Goal: Find specific page/section: Find specific page/section

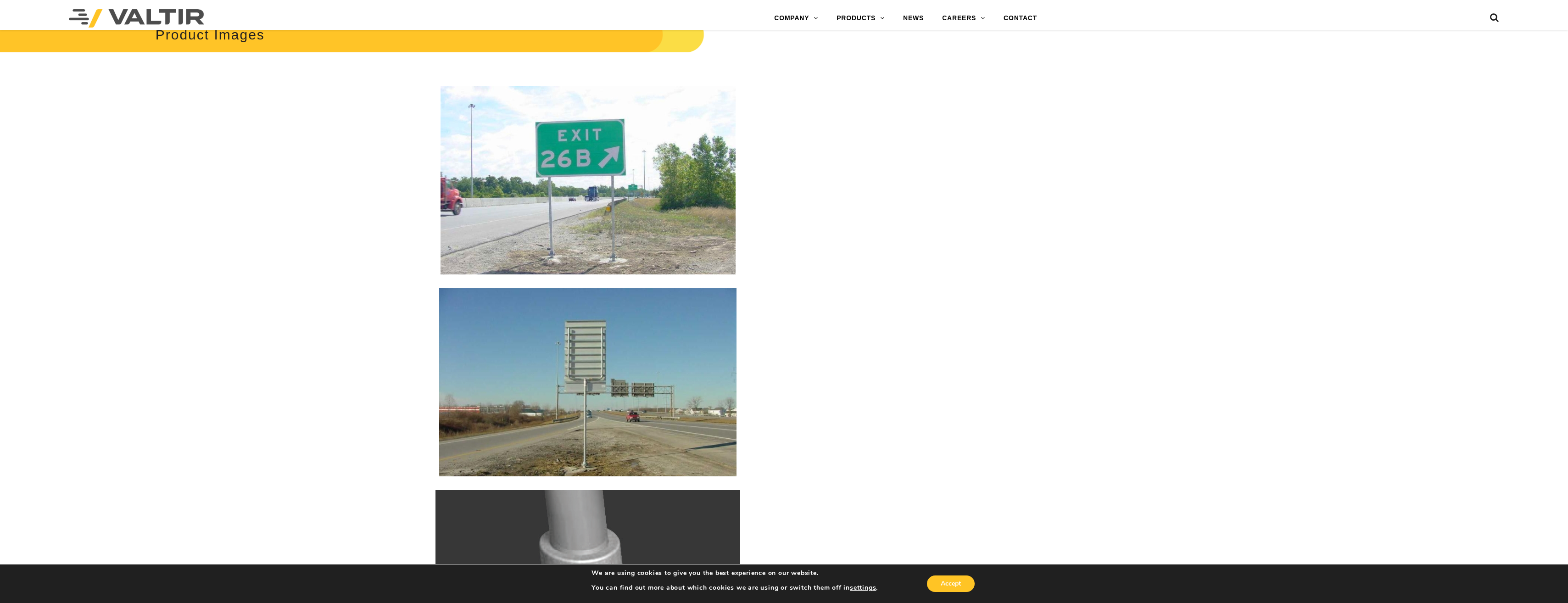
scroll to position [1376, 0]
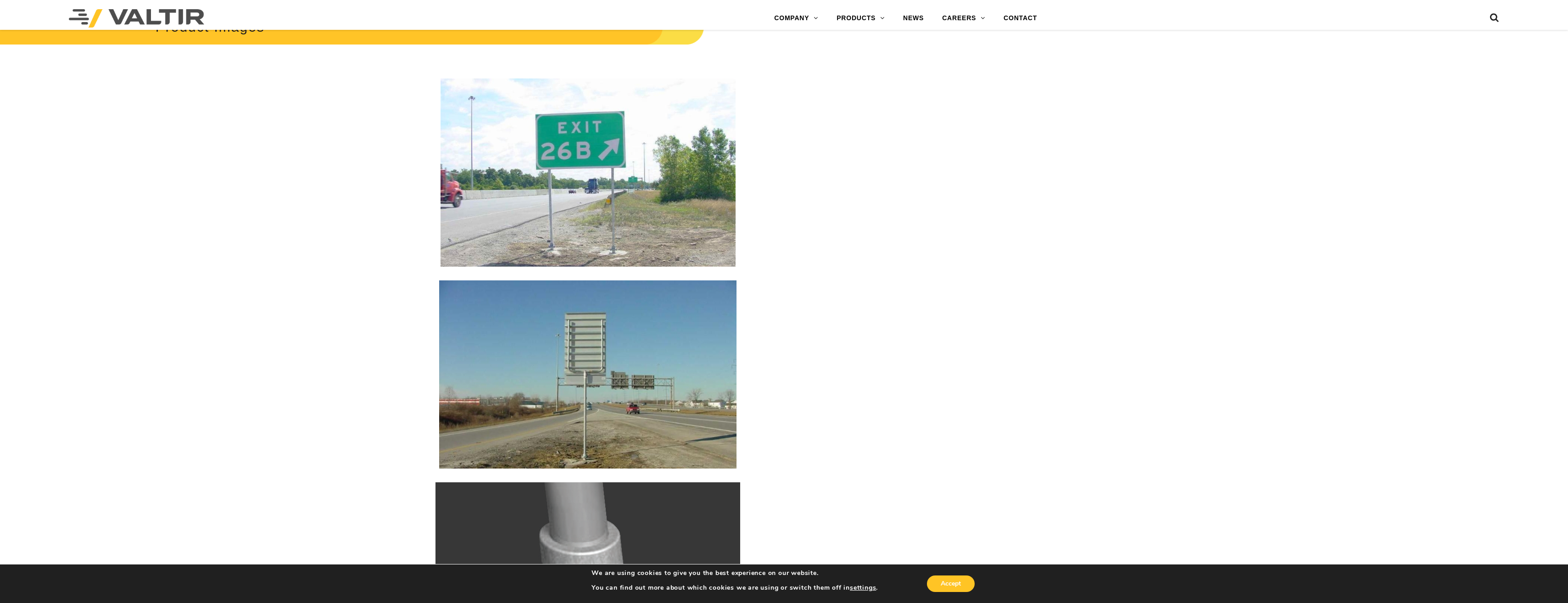
click at [620, 241] on img at bounding box center [588, 172] width 295 height 188
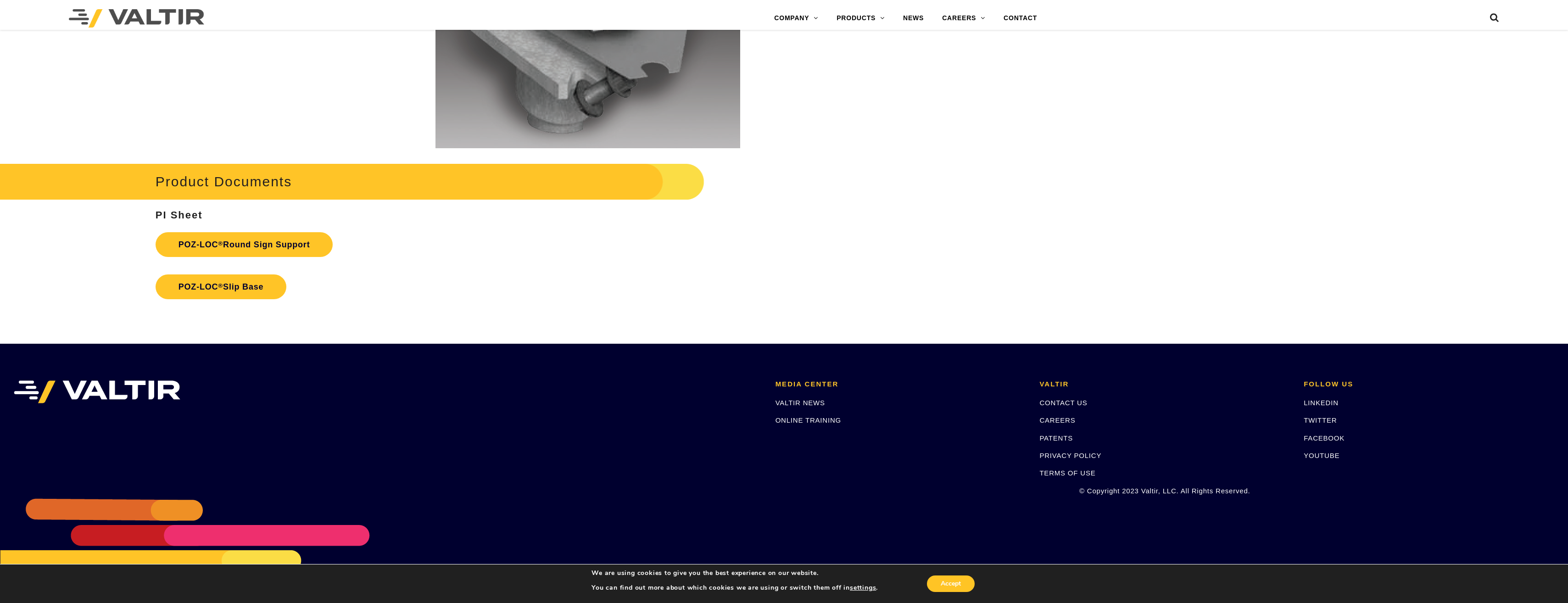
scroll to position [2035, 0]
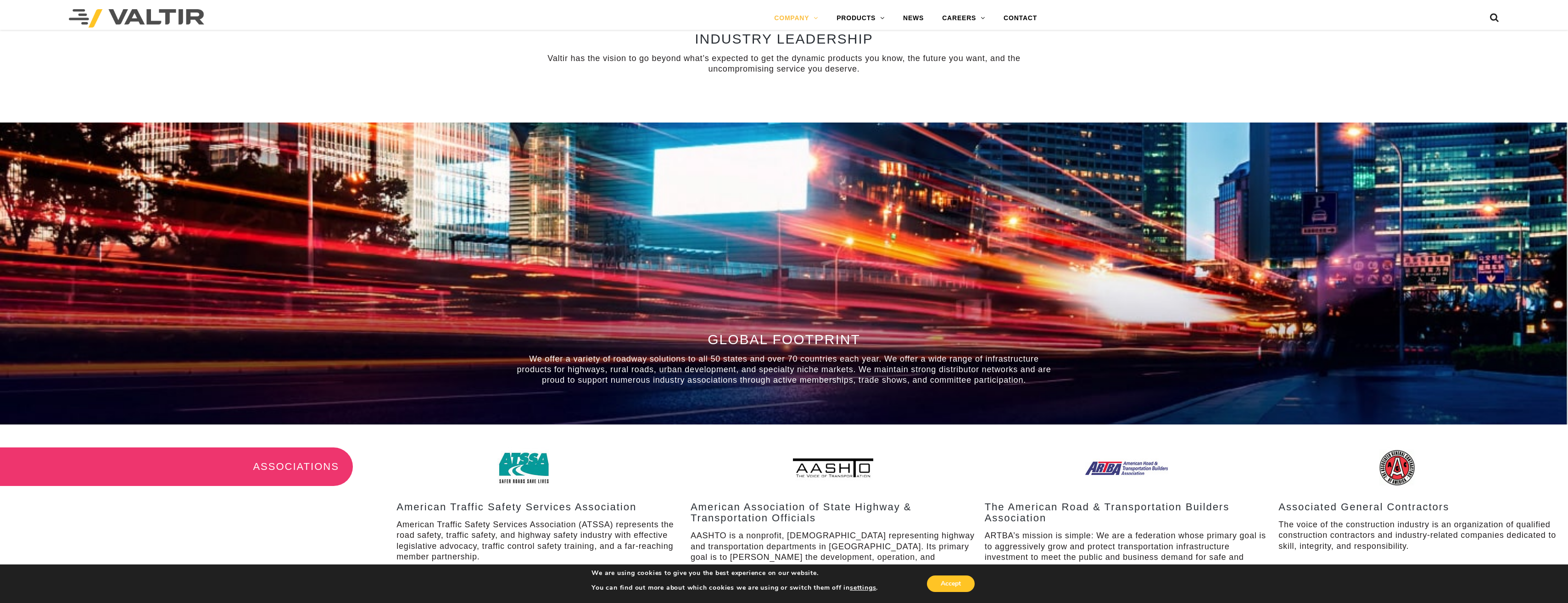
scroll to position [609, 0]
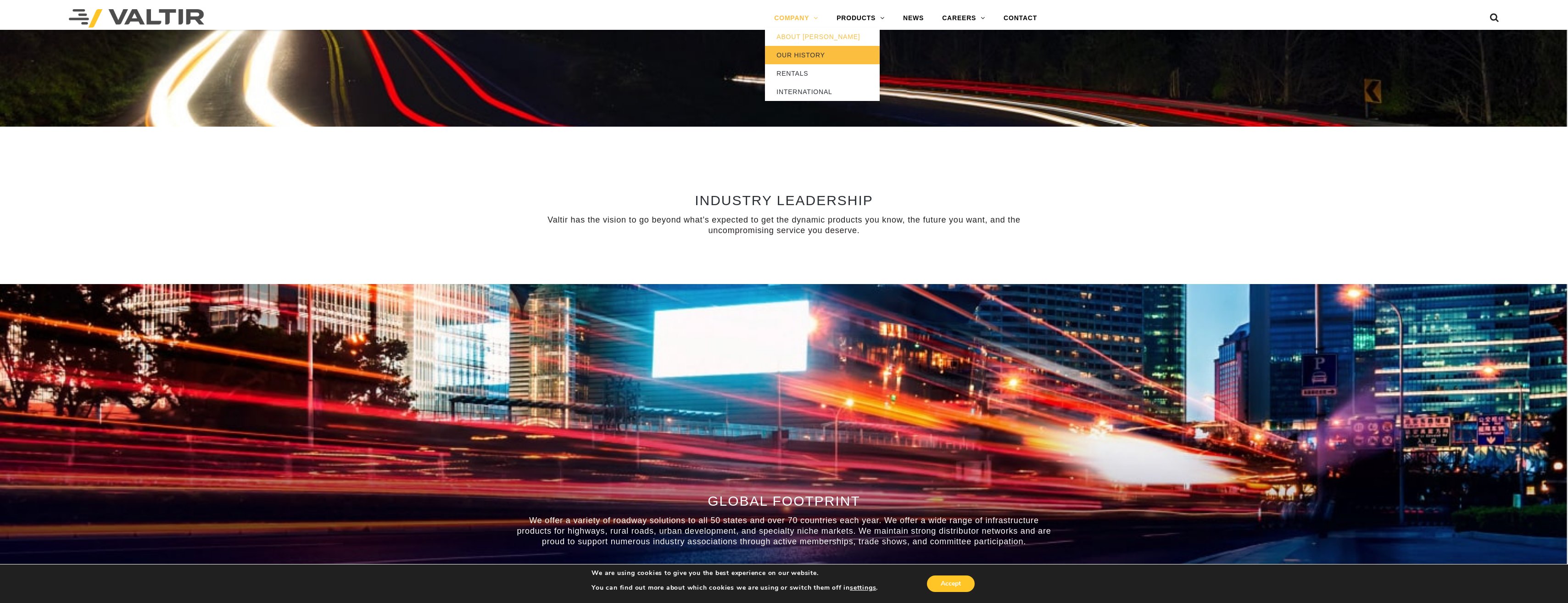
click at [798, 46] on link "OUR HISTORY" at bounding box center [822, 55] width 114 height 19
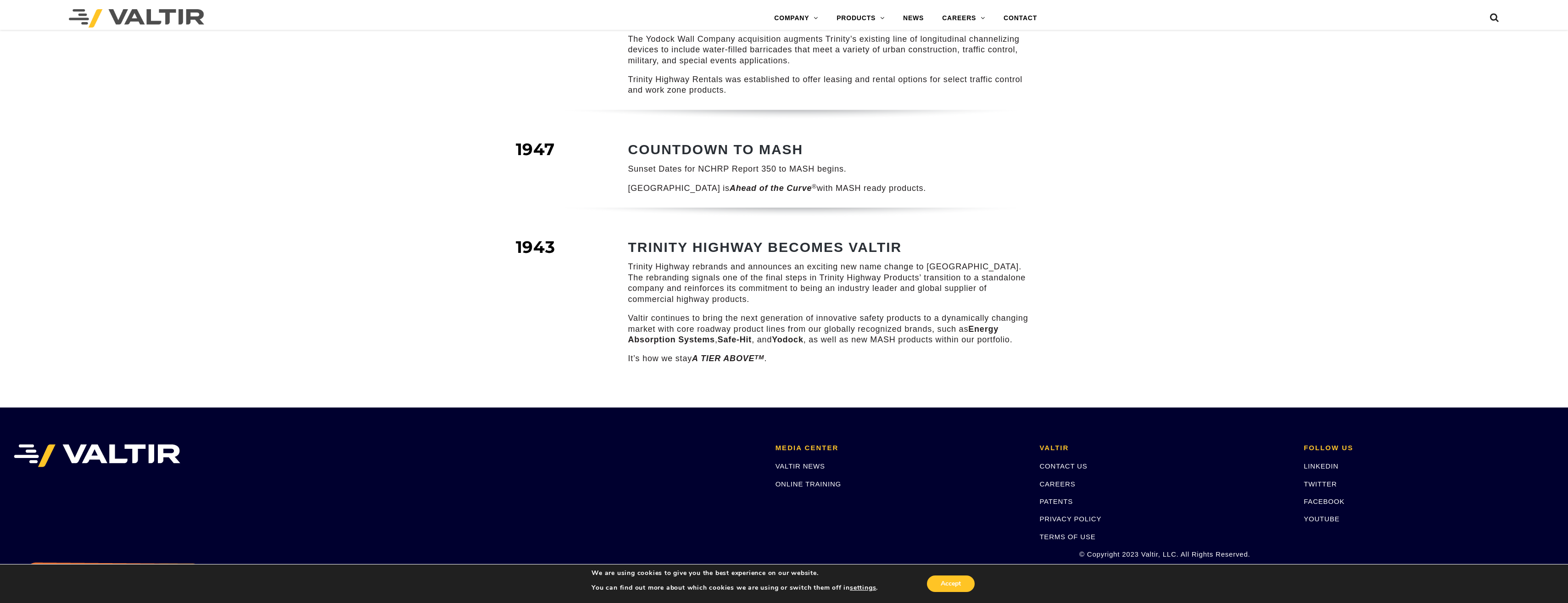
scroll to position [1147, 0]
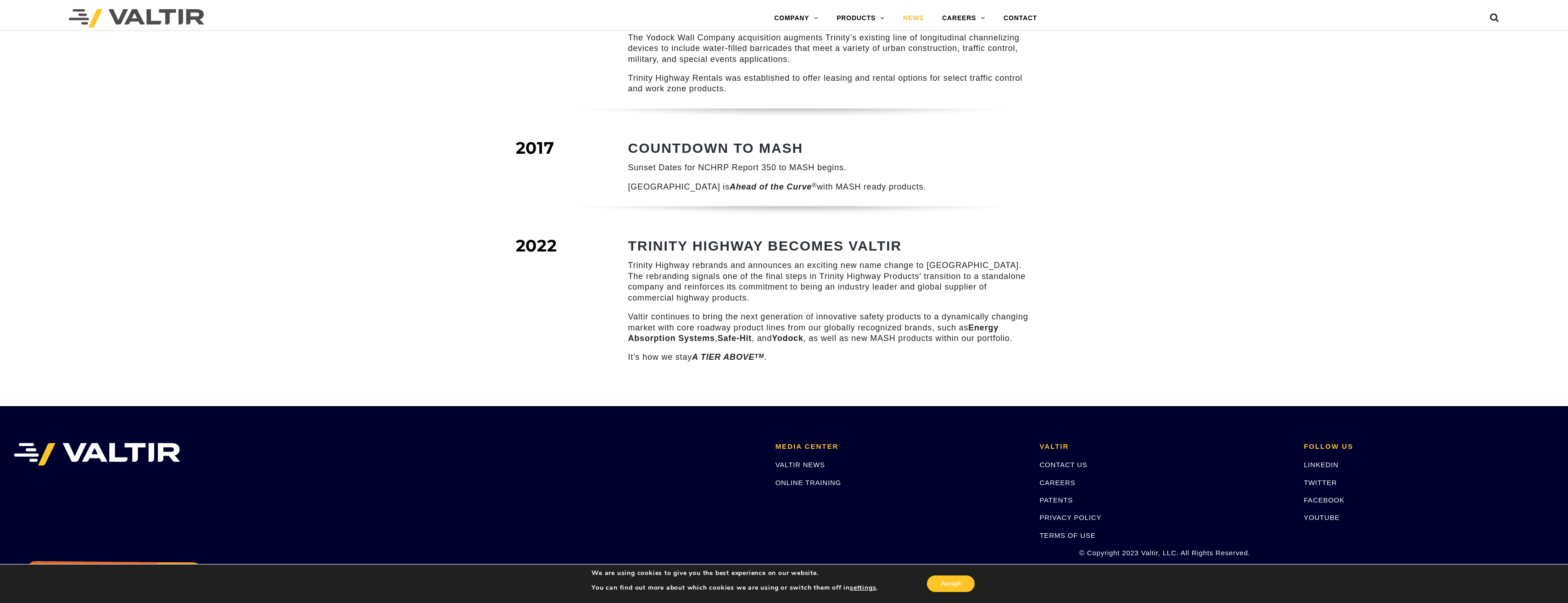
click at [913, 12] on link "NEWS" at bounding box center [913, 18] width 39 height 19
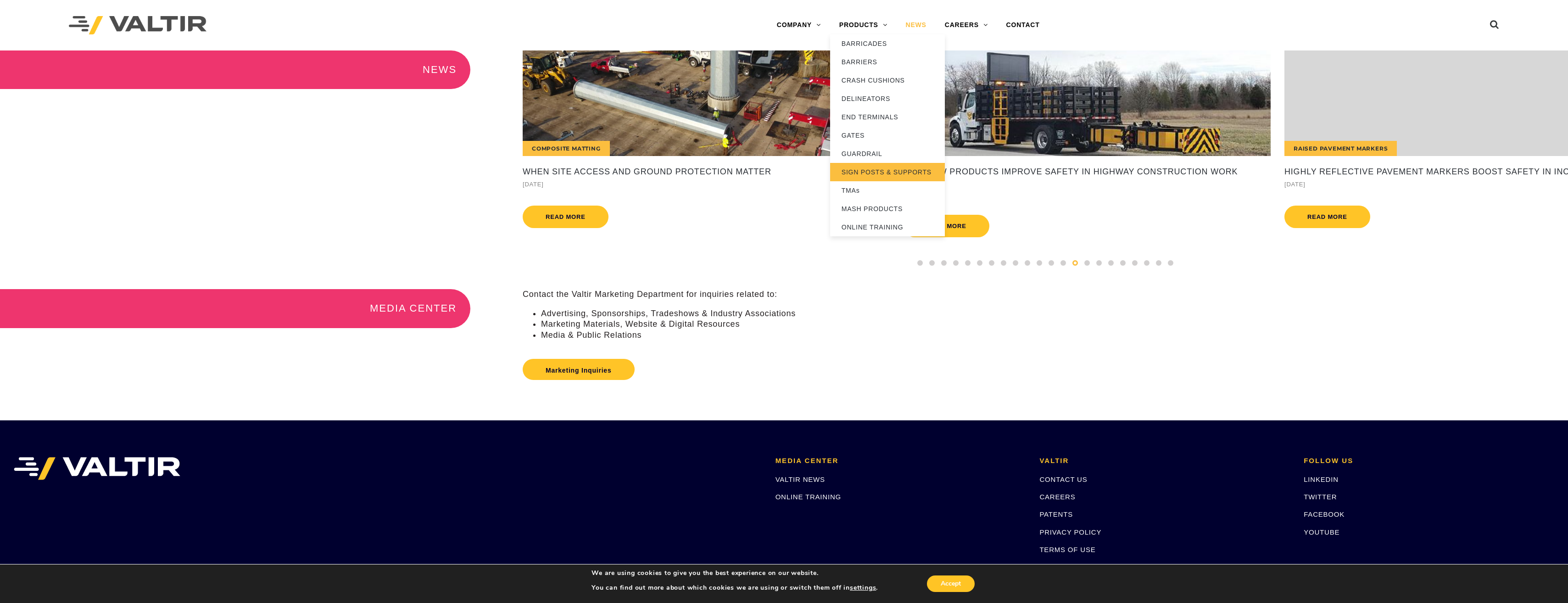
click at [877, 176] on link "SIGN POSTS & SUPPORTS" at bounding box center [887, 172] width 114 height 19
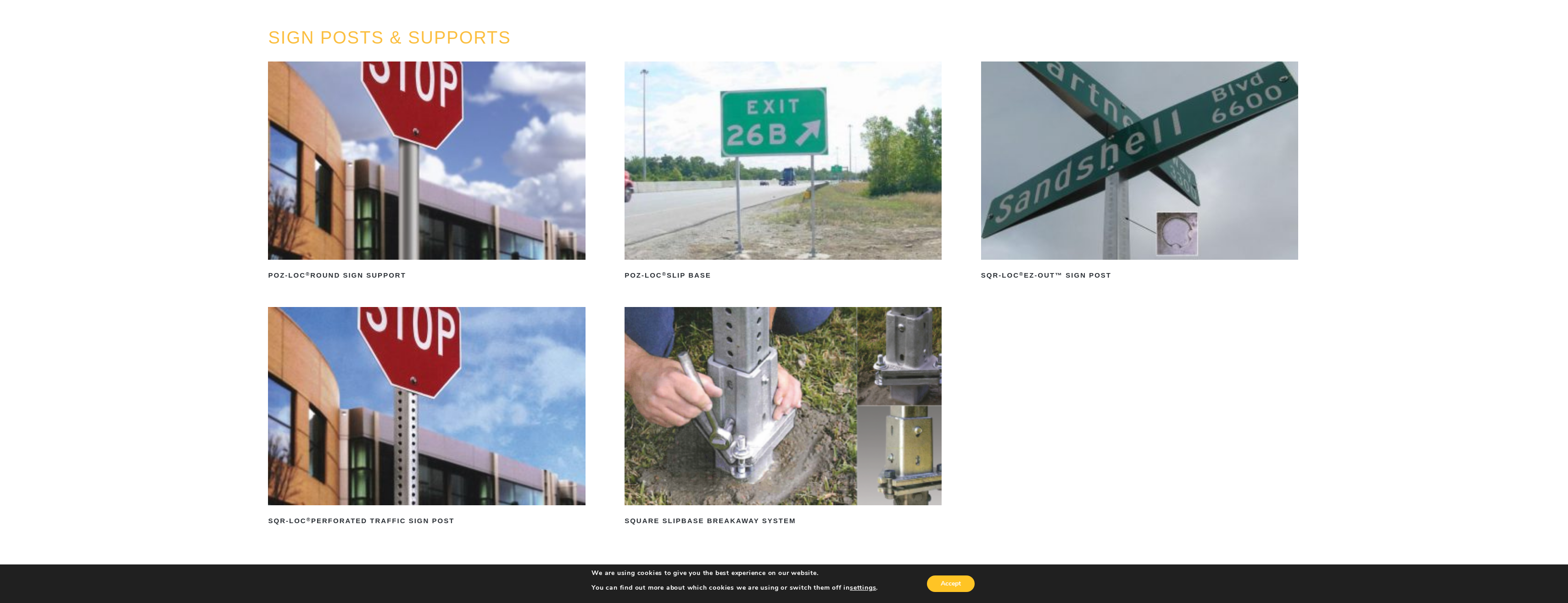
scroll to position [91, 0]
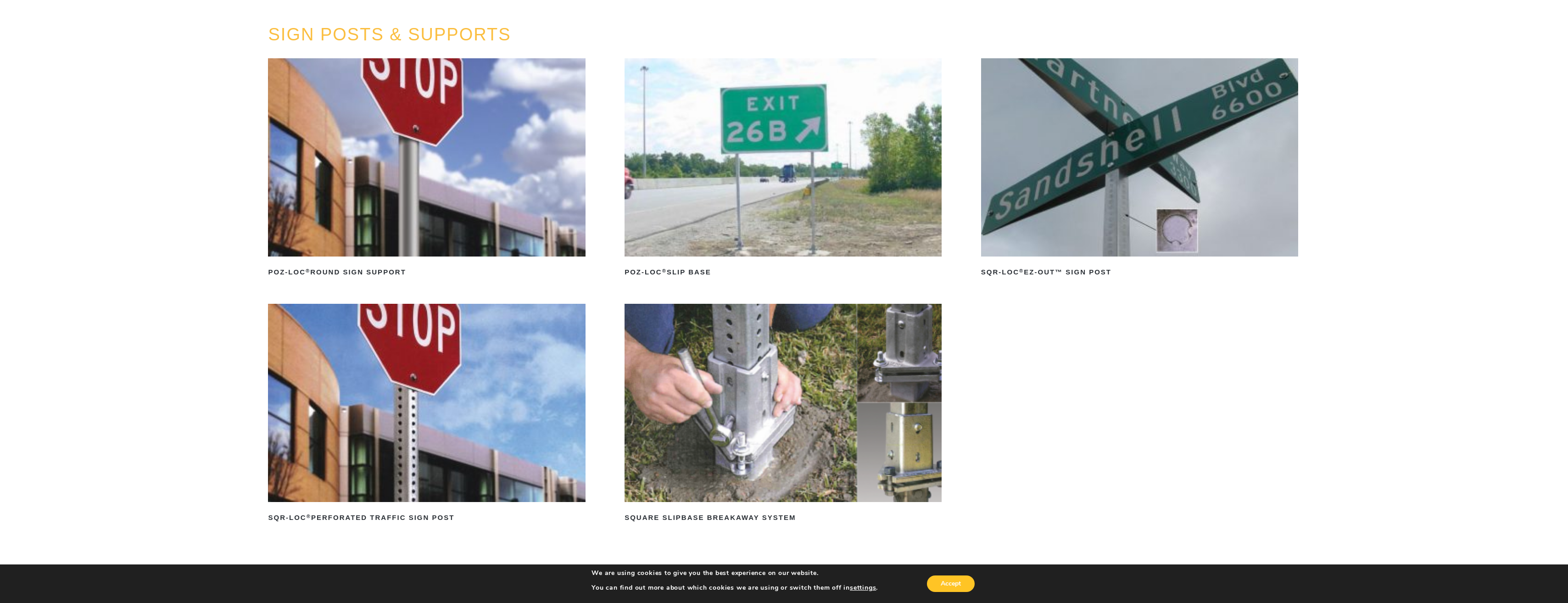
click at [741, 368] on img at bounding box center [783, 403] width 318 height 199
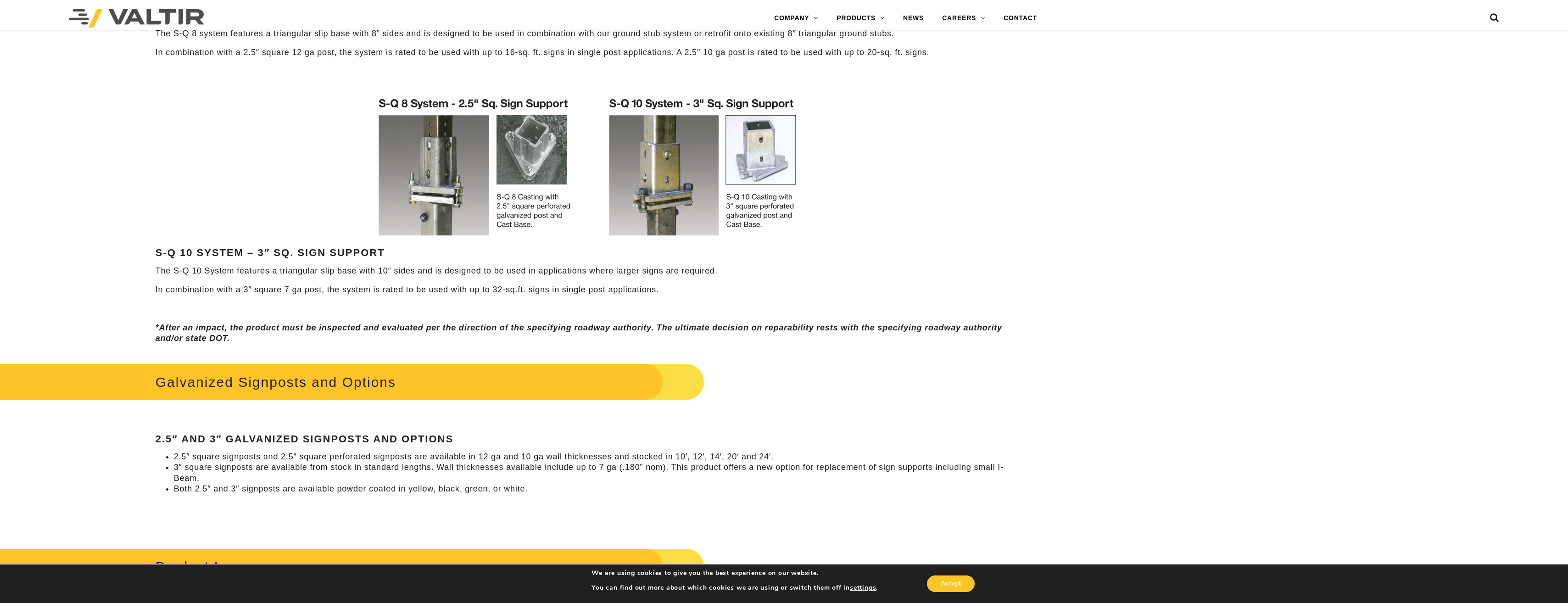
scroll to position [734, 0]
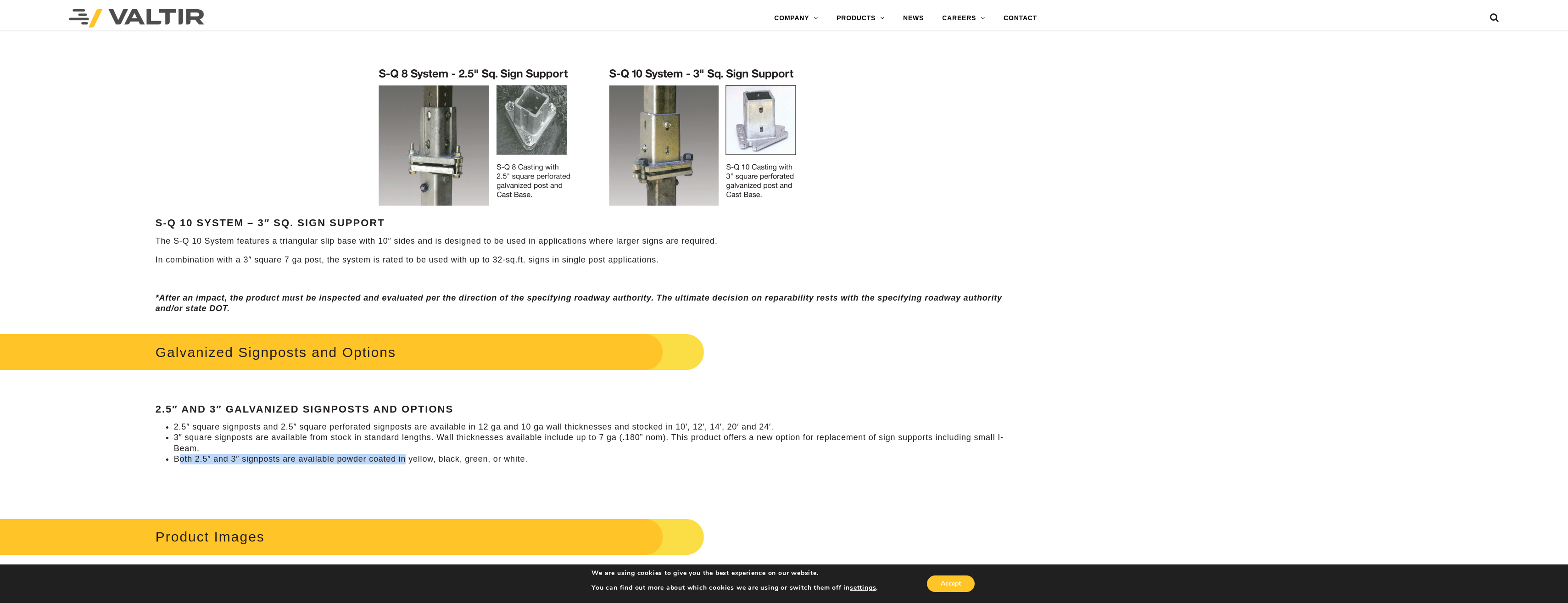
drag, startPoint x: 178, startPoint y: 461, endPoint x: 404, endPoint y: 461, distance: 226.0
click at [404, 461] on li "Both 2.5″ and 3″ signposts are available powder coated in yellow, black, green,…" at bounding box center [597, 459] width 847 height 11
click at [556, 429] on li "2.5″ square signposts and 2.5″ square perforated signposts are available in 12 …" at bounding box center [597, 427] width 847 height 11
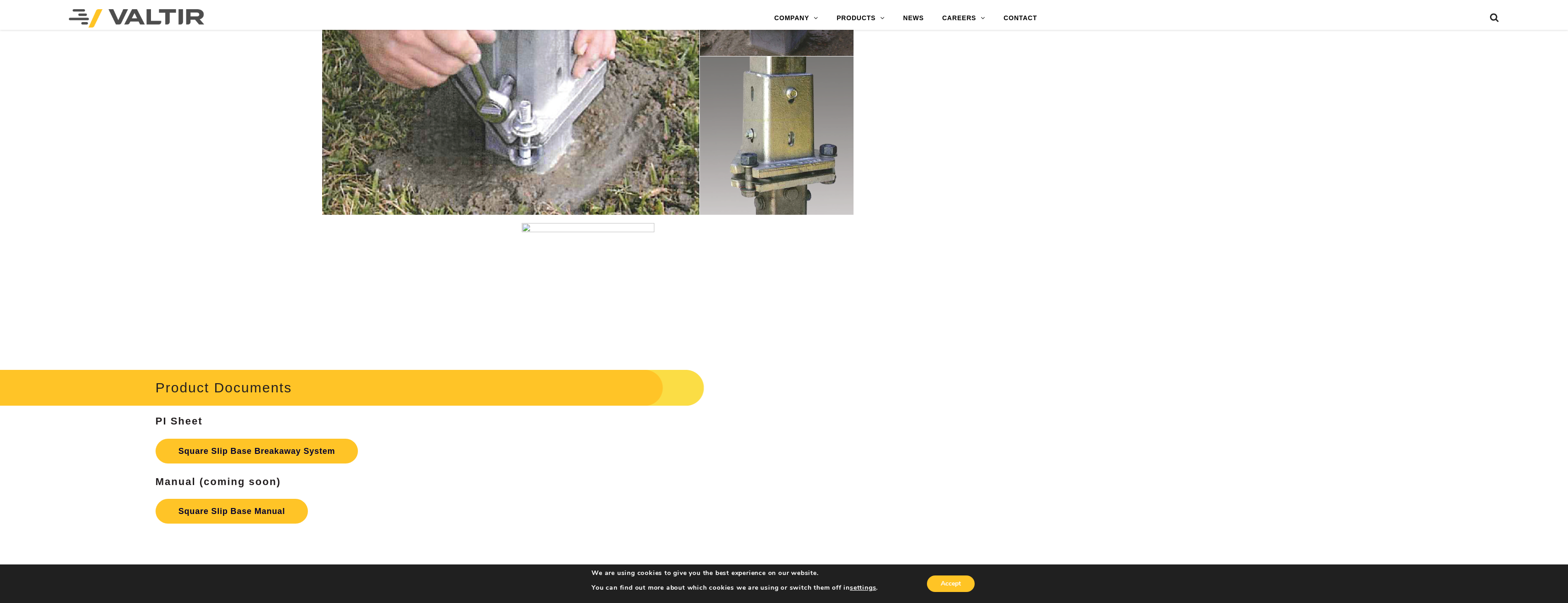
scroll to position [1422, 0]
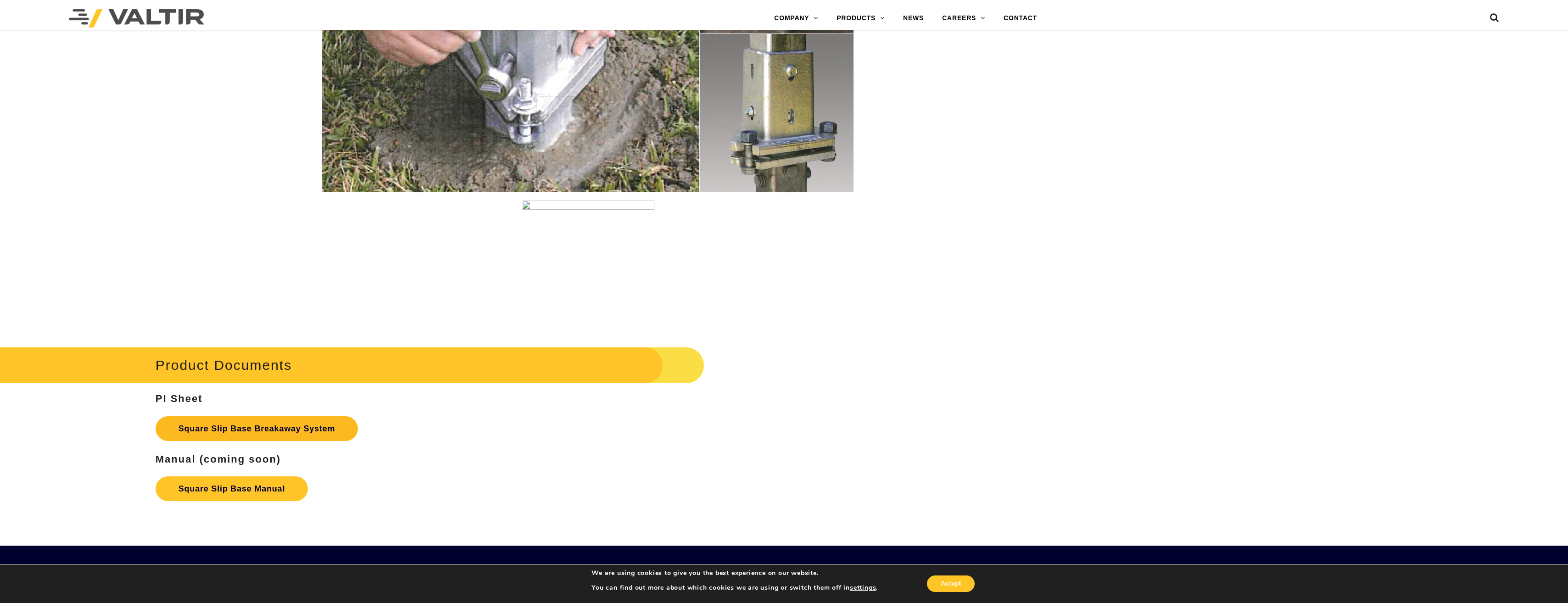
drag, startPoint x: 258, startPoint y: 423, endPoint x: 255, endPoint y: 431, distance: 8.5
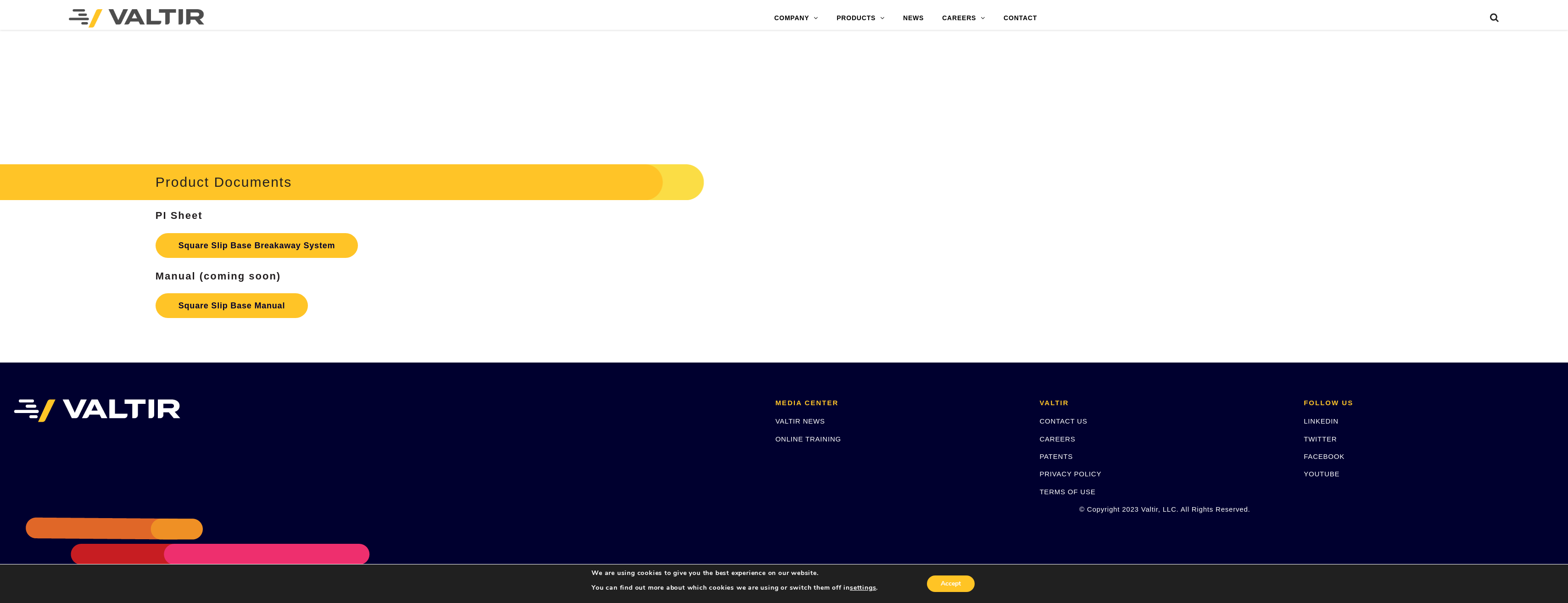
scroll to position [1641, 0]
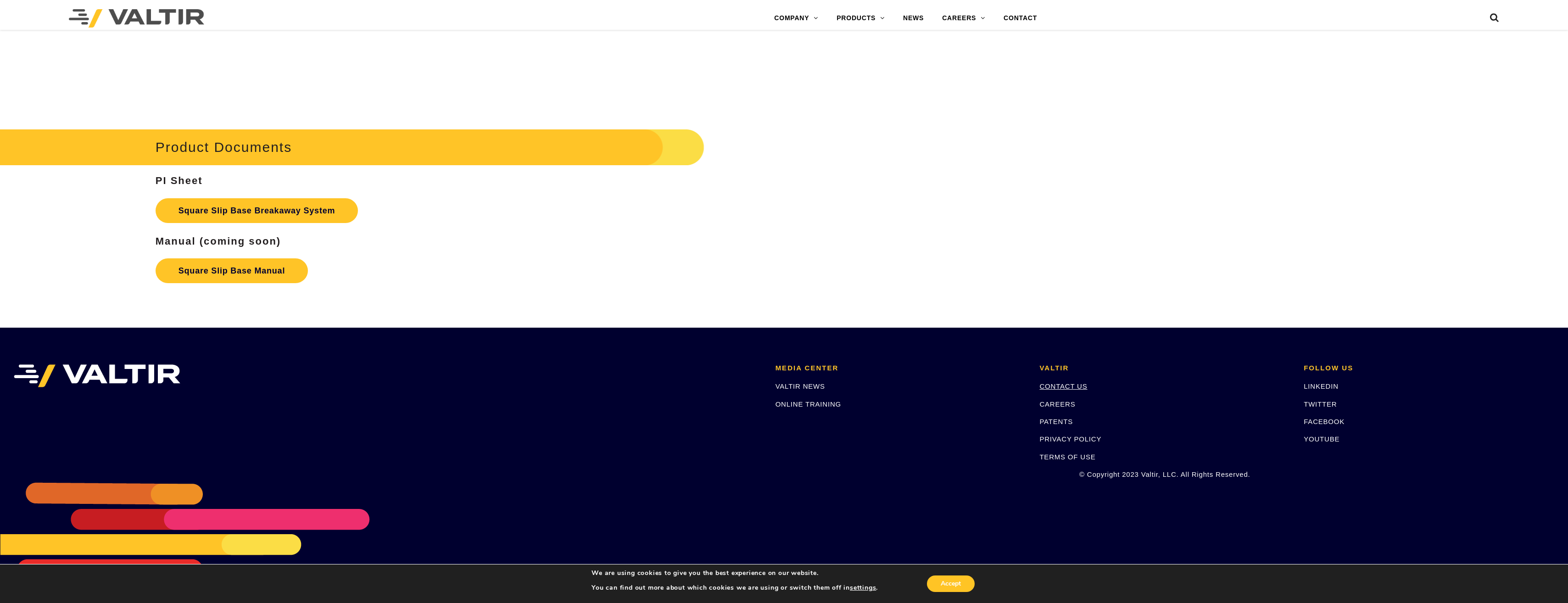
click at [1055, 386] on link "CONTACT US" at bounding box center [1063, 386] width 48 height 8
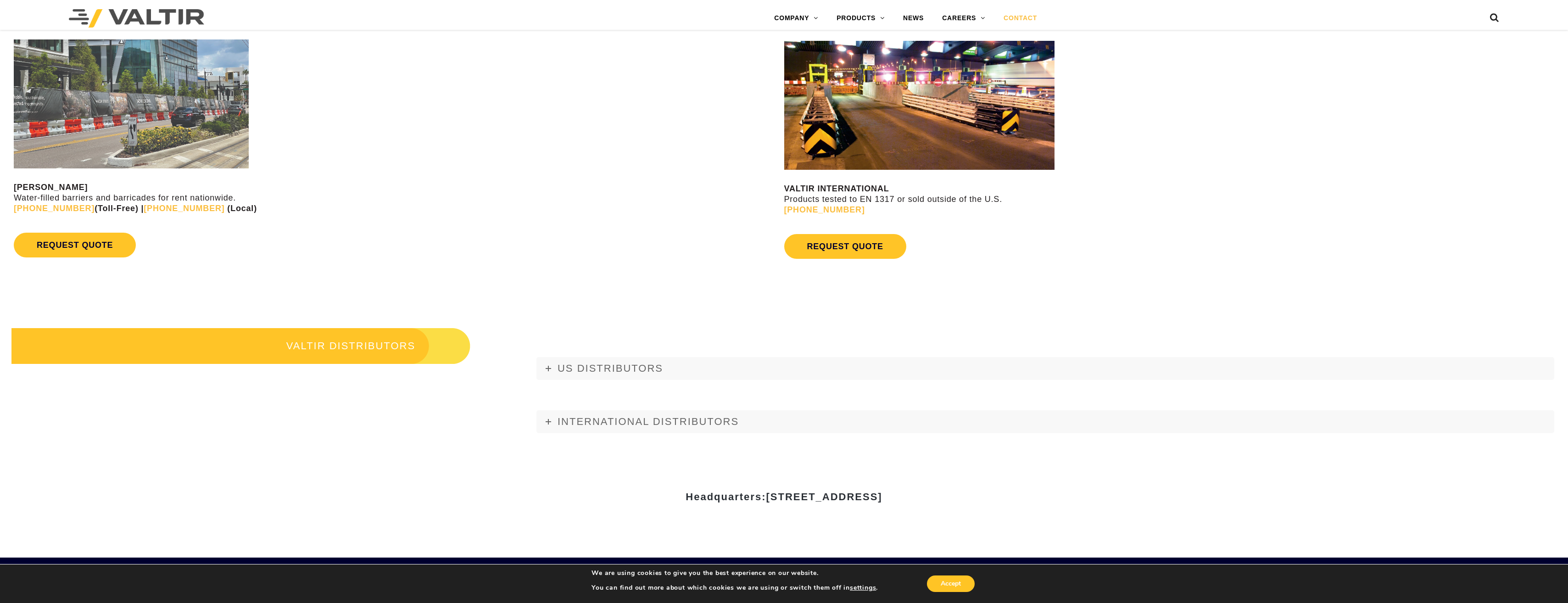
scroll to position [1055, 0]
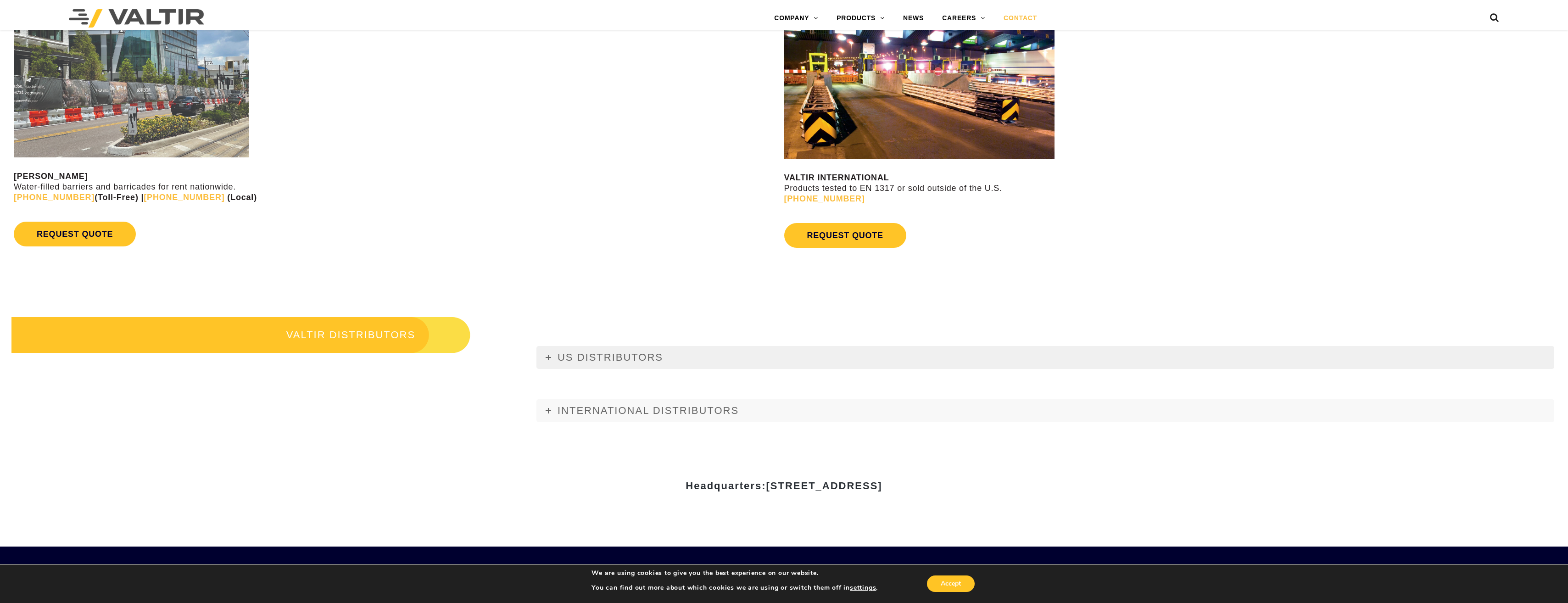
click at [577, 348] on link "US DISTRIBUTORS" at bounding box center [1046, 357] width 1018 height 23
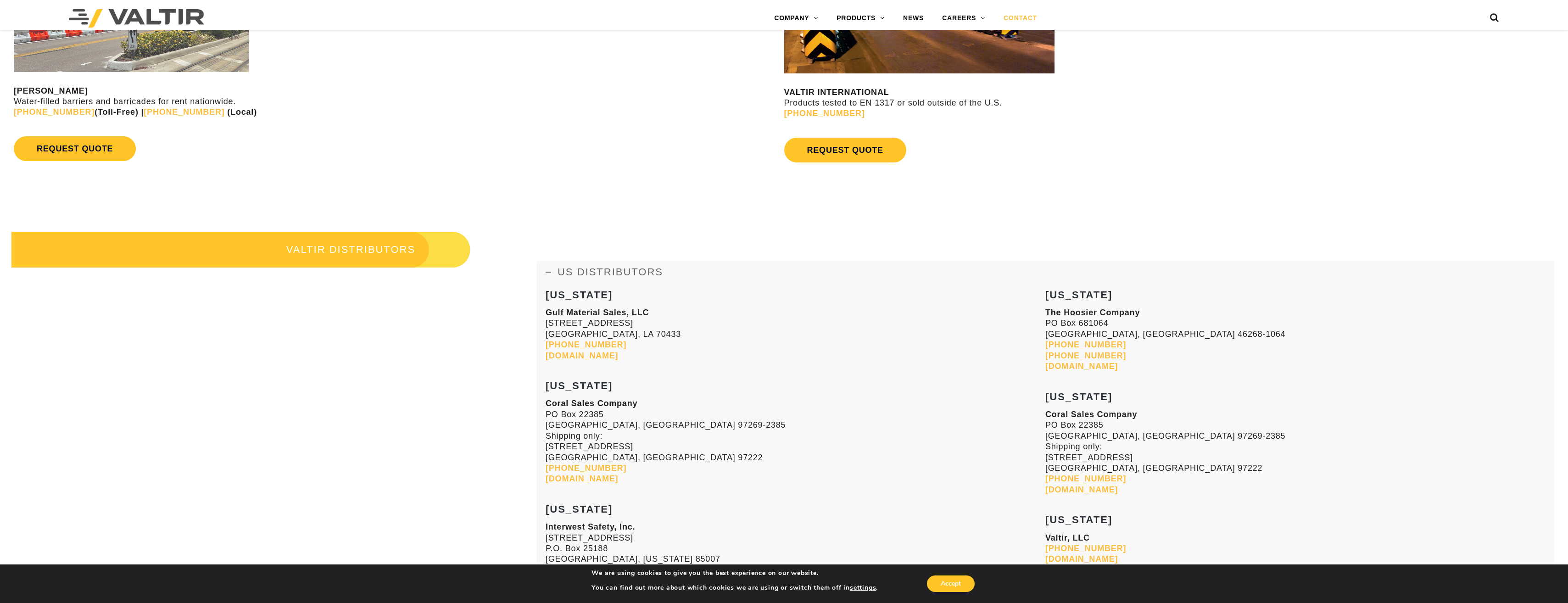
scroll to position [1285, 0]
